Goal: Task Accomplishment & Management: Manage account settings

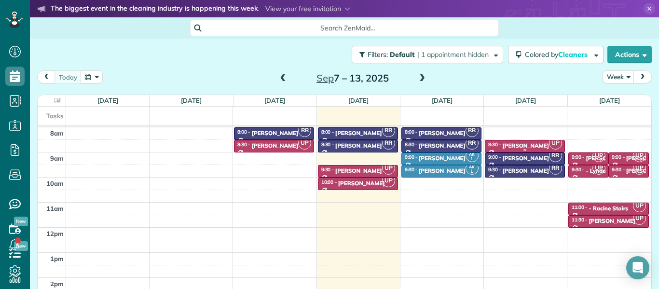
scroll to position [4, 4]
click at [527, 142] on div "[PERSON_NAME]" at bounding box center [526, 145] width 47 height 7
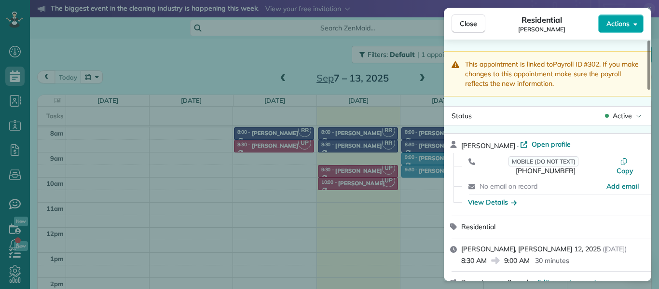
click at [629, 19] on span "Actions" at bounding box center [618, 24] width 23 height 10
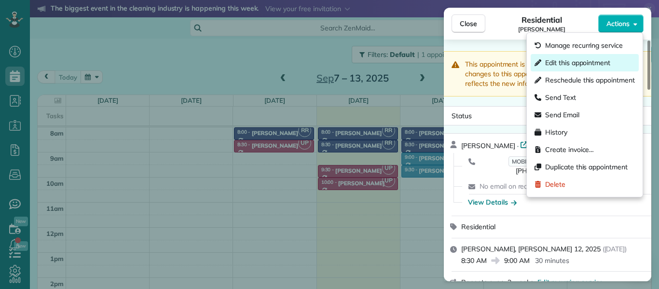
click at [603, 58] on span "Edit this appointment" at bounding box center [577, 63] width 65 height 10
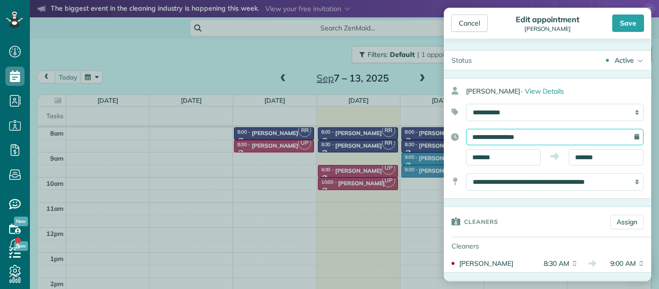
click at [538, 135] on input "**********" at bounding box center [555, 137] width 178 height 16
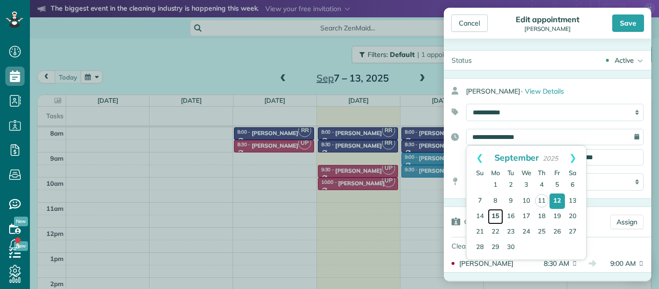
click at [496, 217] on link "15" at bounding box center [495, 216] width 15 height 15
type input "**********"
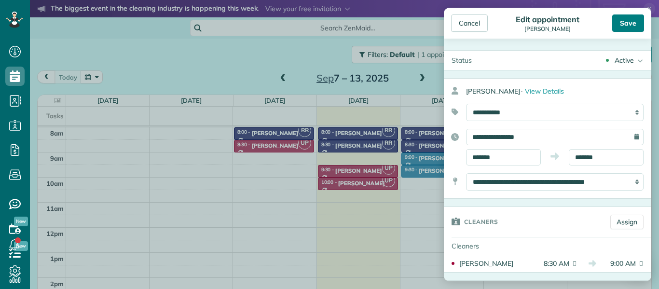
click at [627, 23] on div "Save" at bounding box center [629, 22] width 32 height 17
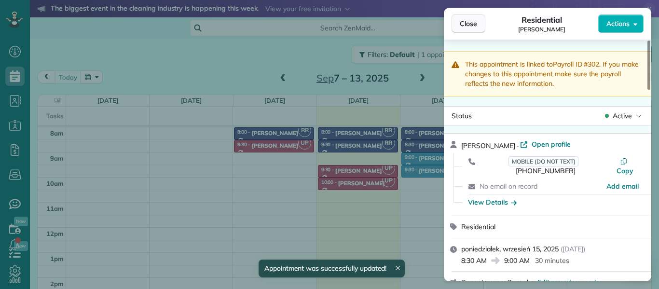
click at [474, 23] on span "Close" at bounding box center [468, 24] width 17 height 10
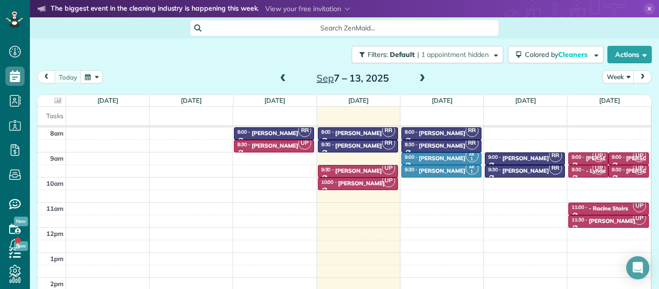
click at [421, 77] on span at bounding box center [422, 78] width 11 height 9
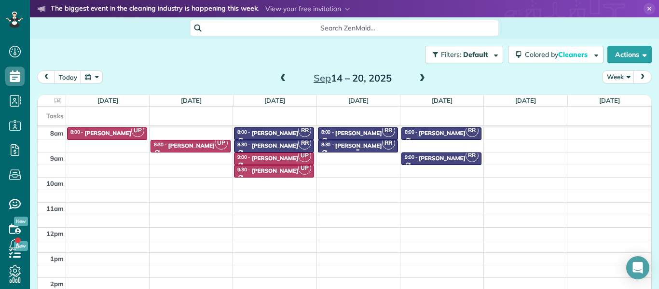
click at [362, 143] on div "[PERSON_NAME]" at bounding box center [358, 145] width 47 height 7
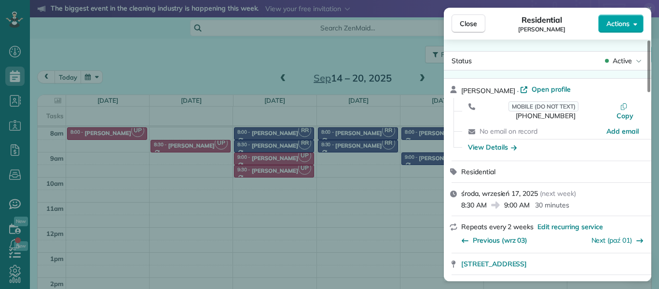
click at [624, 21] on span "Actions" at bounding box center [618, 24] width 23 height 10
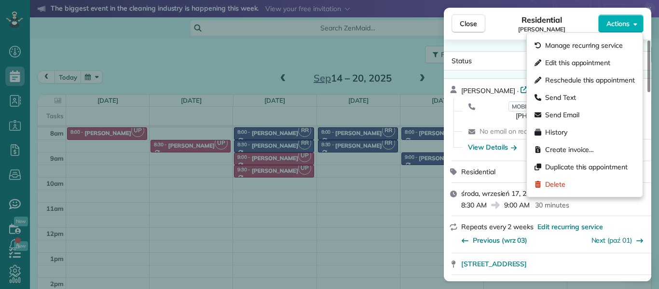
click at [583, 22] on div "Residential [PERSON_NAME]" at bounding box center [542, 23] width 113 height 19
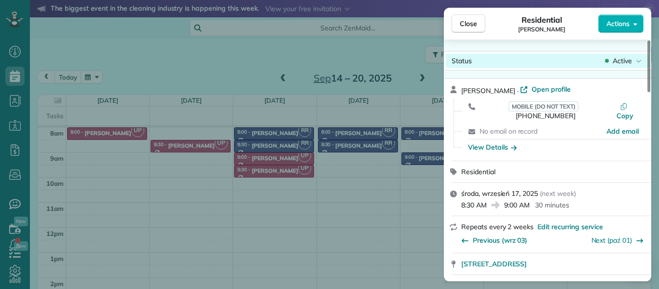
click at [627, 59] on span "Active" at bounding box center [622, 61] width 19 height 10
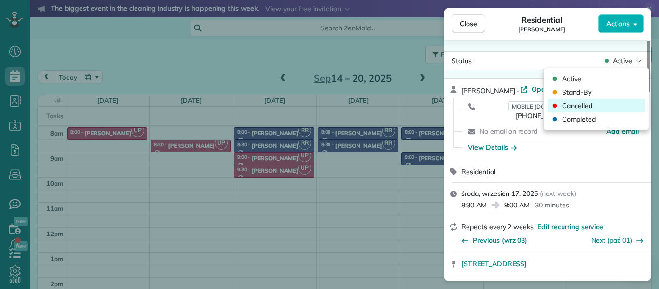
click at [608, 109] on div "Cancelled" at bounding box center [597, 106] width 98 height 14
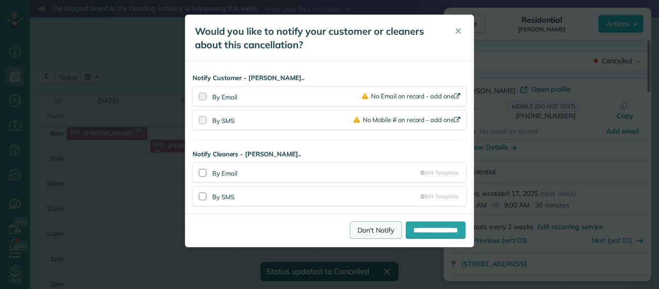
click at [353, 232] on link "Don't Notify" at bounding box center [376, 230] width 52 height 17
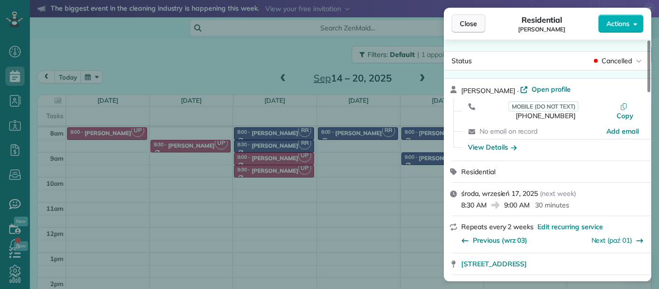
click at [469, 31] on button "Close" at bounding box center [469, 23] width 34 height 18
